Goal: Obtain resource: Download file/media

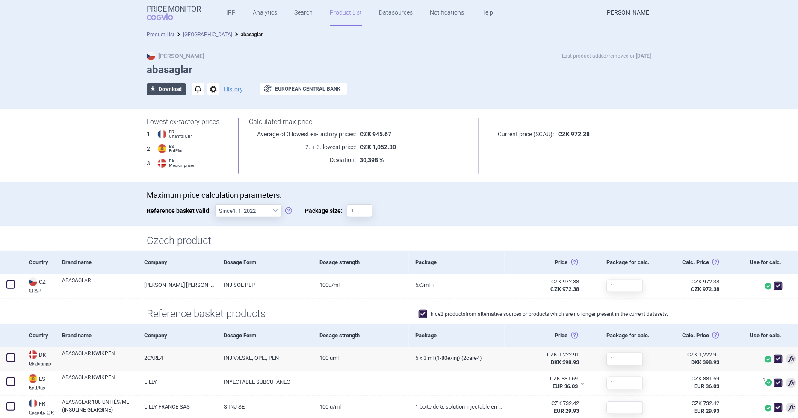
click at [161, 89] on button "download Download" at bounding box center [166, 89] width 39 height 12
select select "EUR"
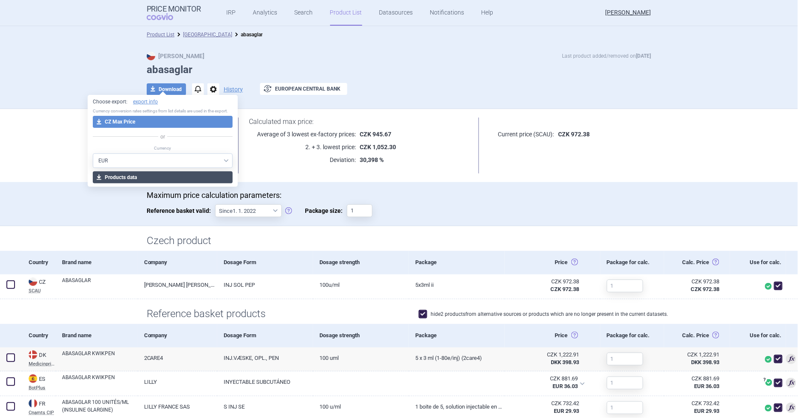
click at [159, 177] on button "download Products data" at bounding box center [163, 177] width 140 height 12
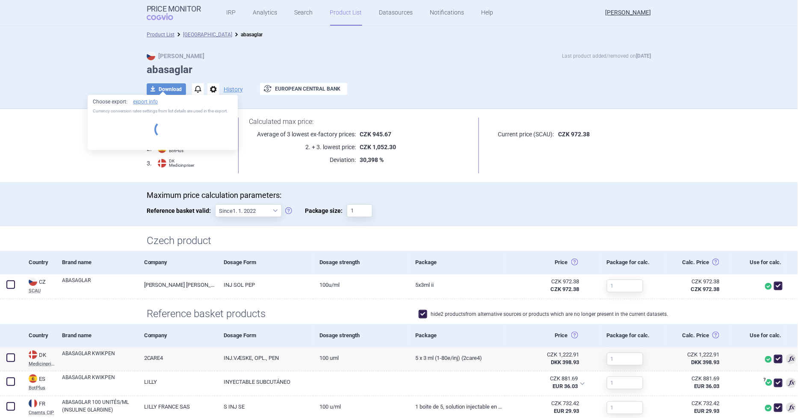
select select "EUR"
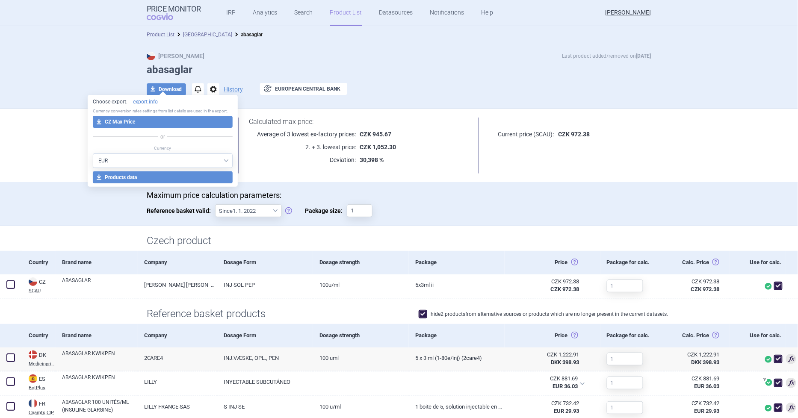
click at [455, 83] on div "download Download notifications options History exchange European Central Bank" at bounding box center [399, 89] width 505 height 13
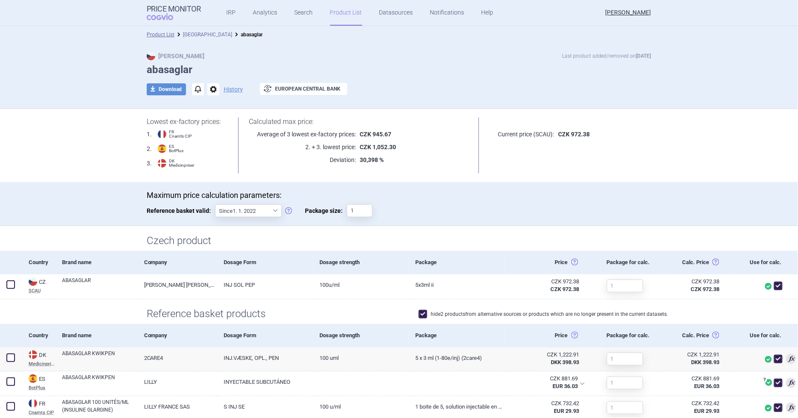
click at [185, 35] on link "[GEOGRAPHIC_DATA]" at bounding box center [207, 35] width 49 height 6
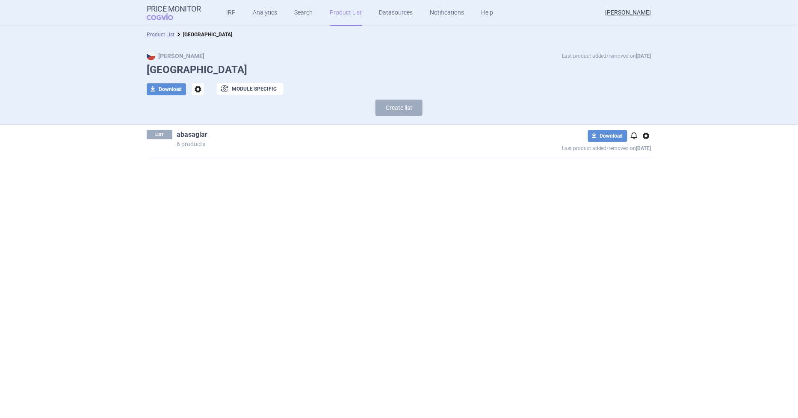
click at [191, 134] on link "abasaglar" at bounding box center [192, 134] width 31 height 9
